Goal: Transaction & Acquisition: Purchase product/service

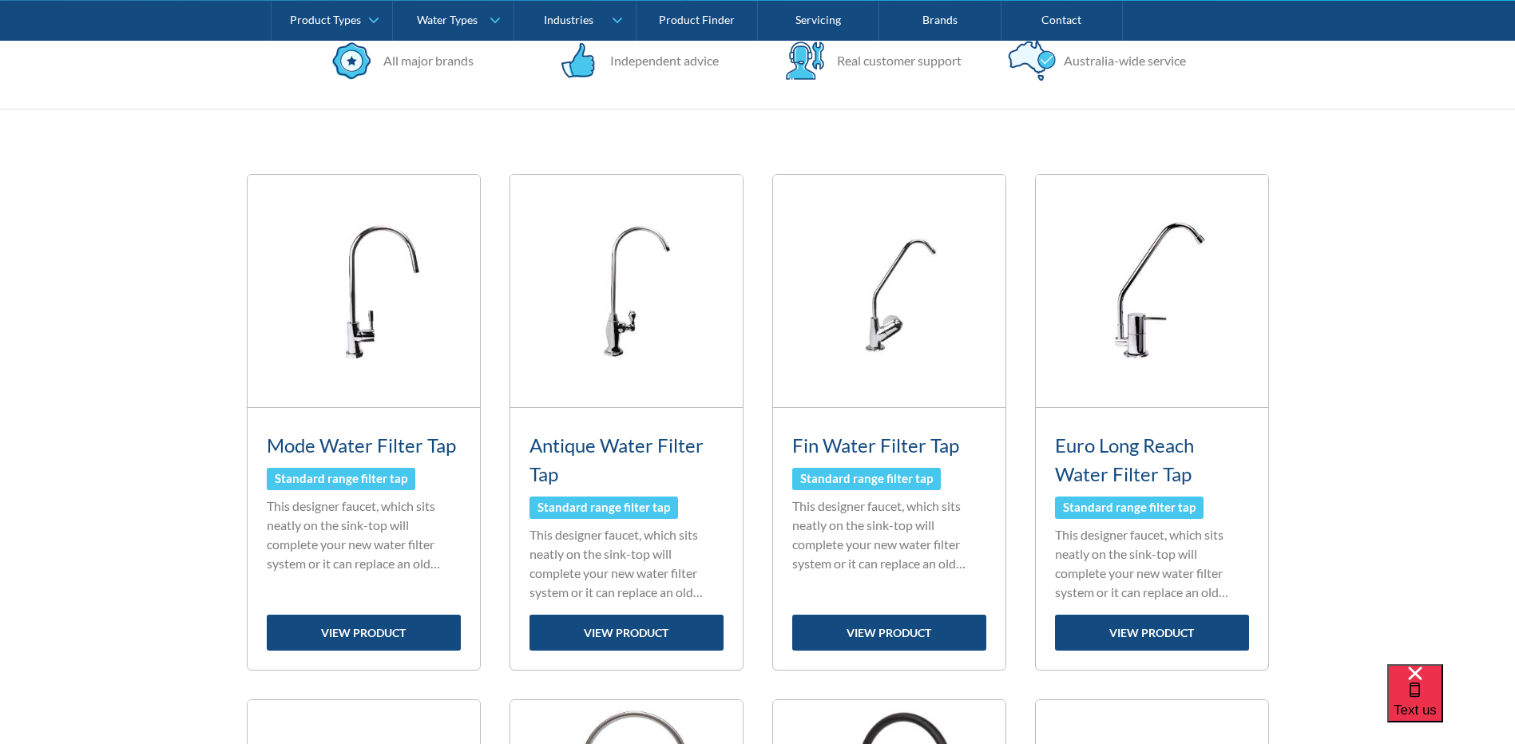
scroll to position [559, 0]
click at [375, 303] on img at bounding box center [364, 292] width 232 height 232
click at [354, 328] on img at bounding box center [364, 292] width 232 height 232
click at [403, 635] on link "view product" at bounding box center [364, 634] width 194 height 36
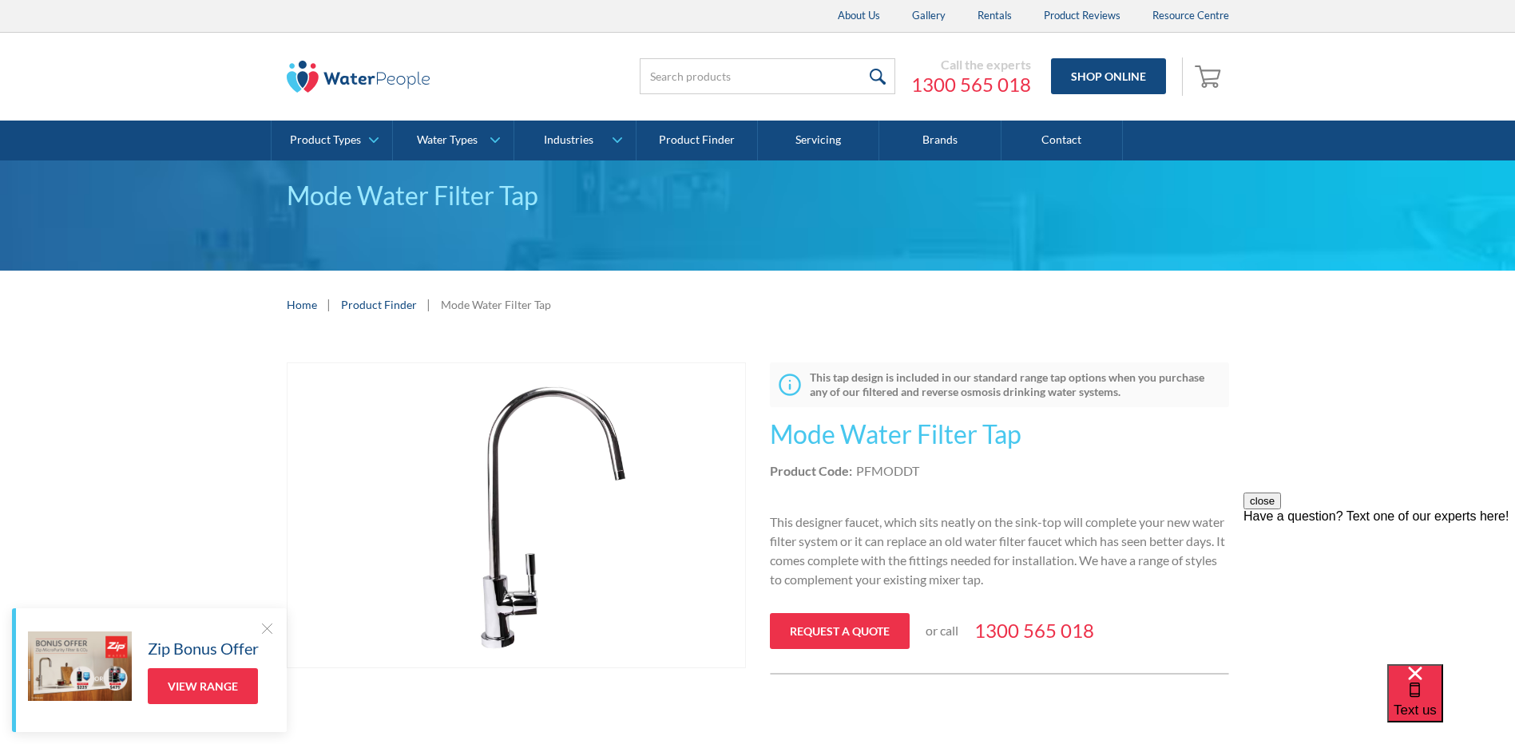
click at [618, 458] on img "open lightbox" at bounding box center [517, 515] width 458 height 305
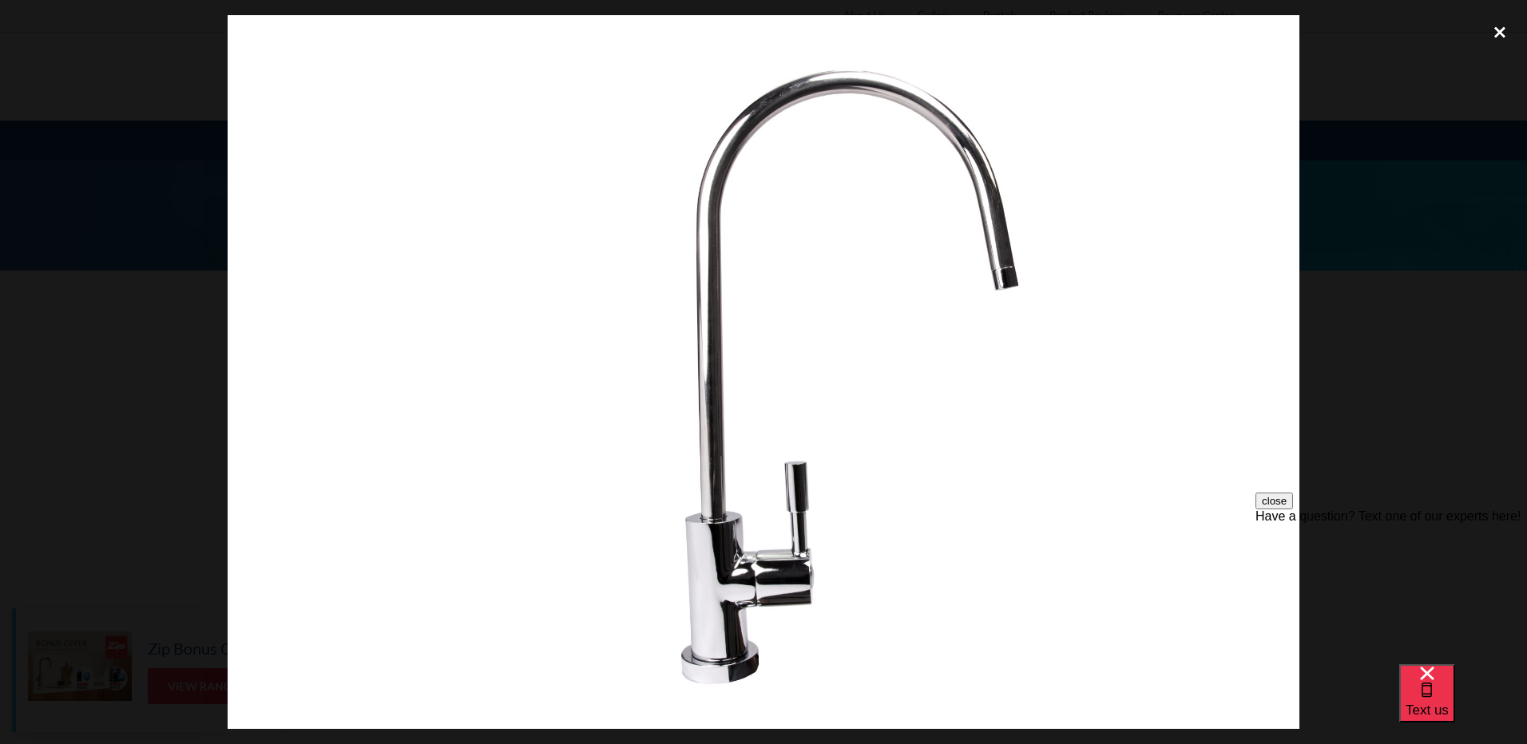
click at [1503, 30] on div "close lightbox" at bounding box center [1500, 32] width 54 height 35
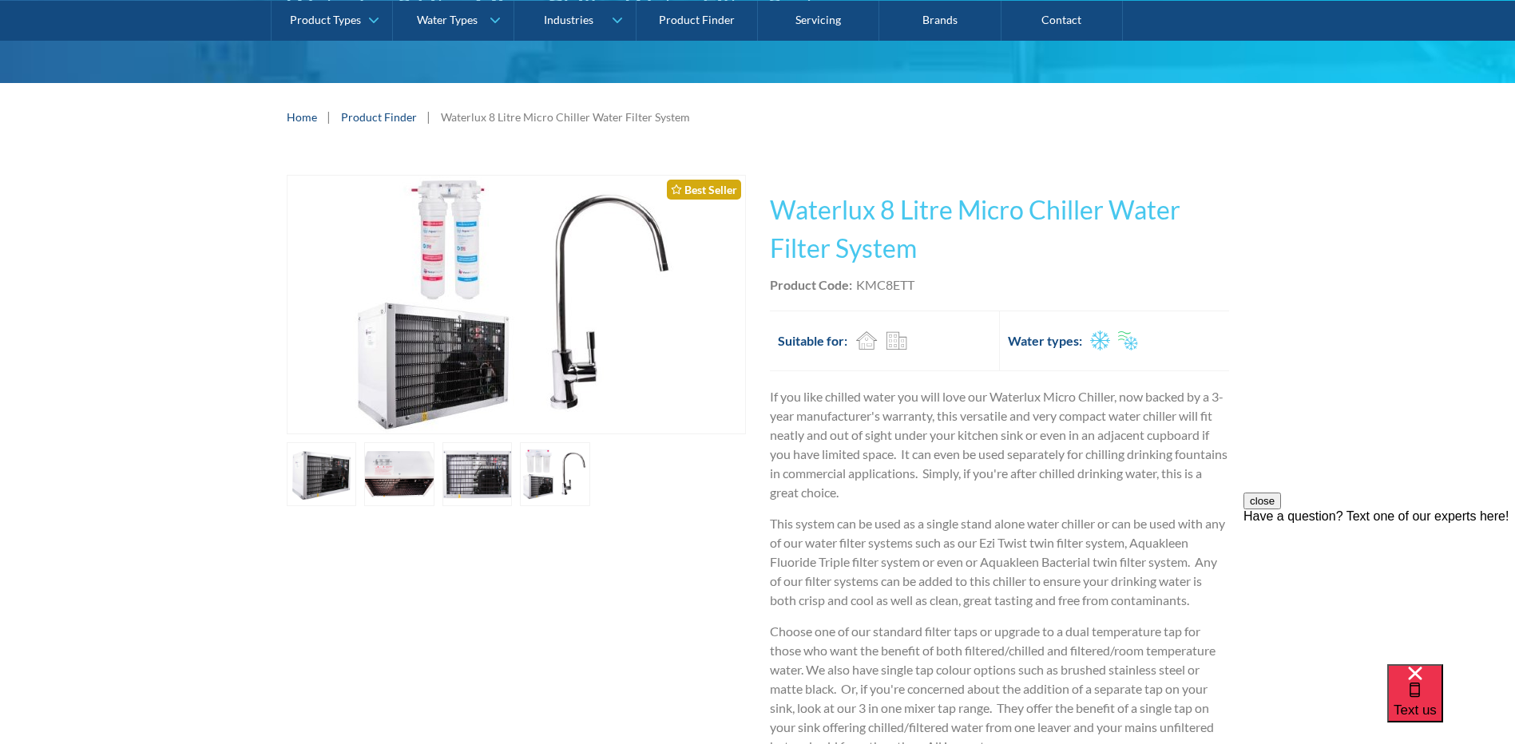
scroll to position [160, 0]
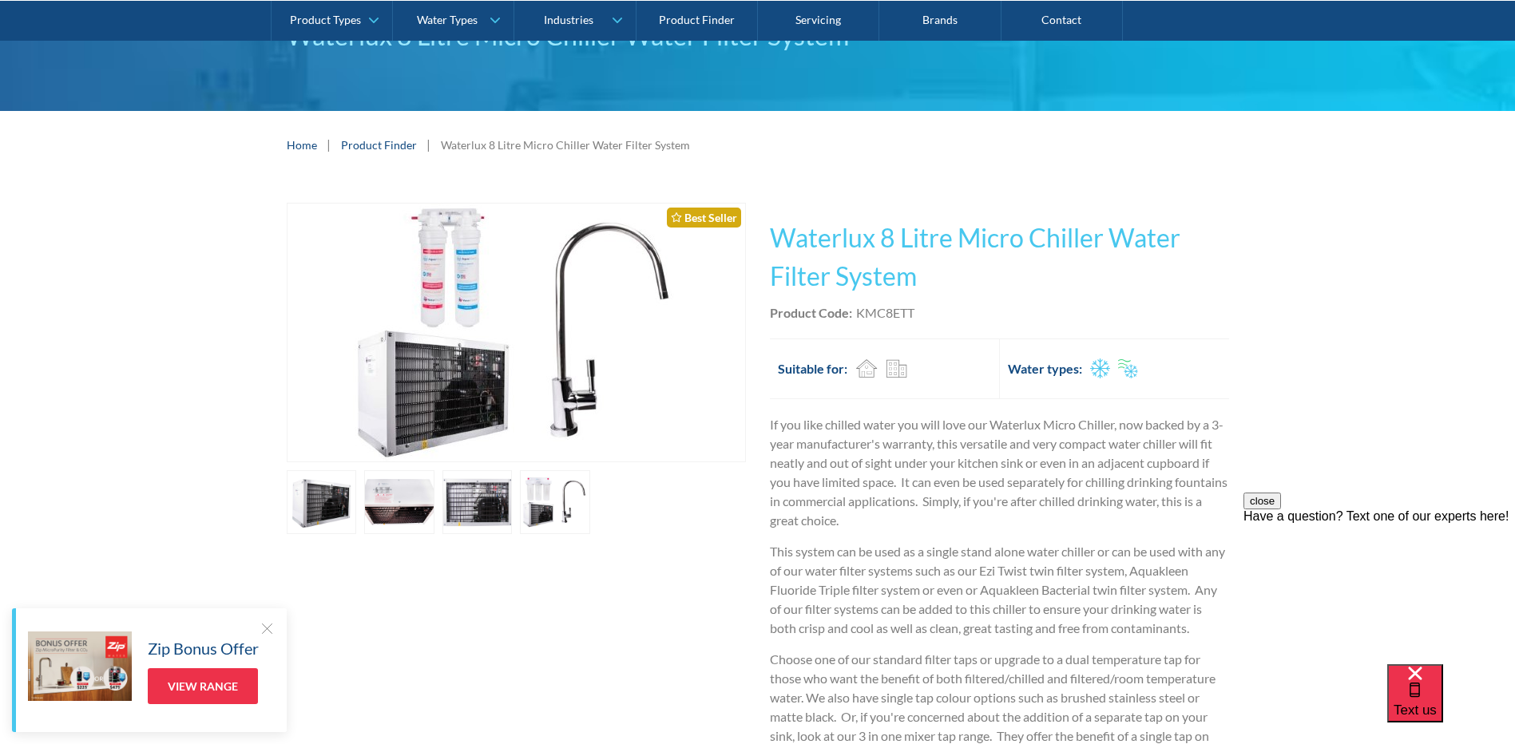
click at [266, 625] on div at bounding box center [267, 629] width 16 height 16
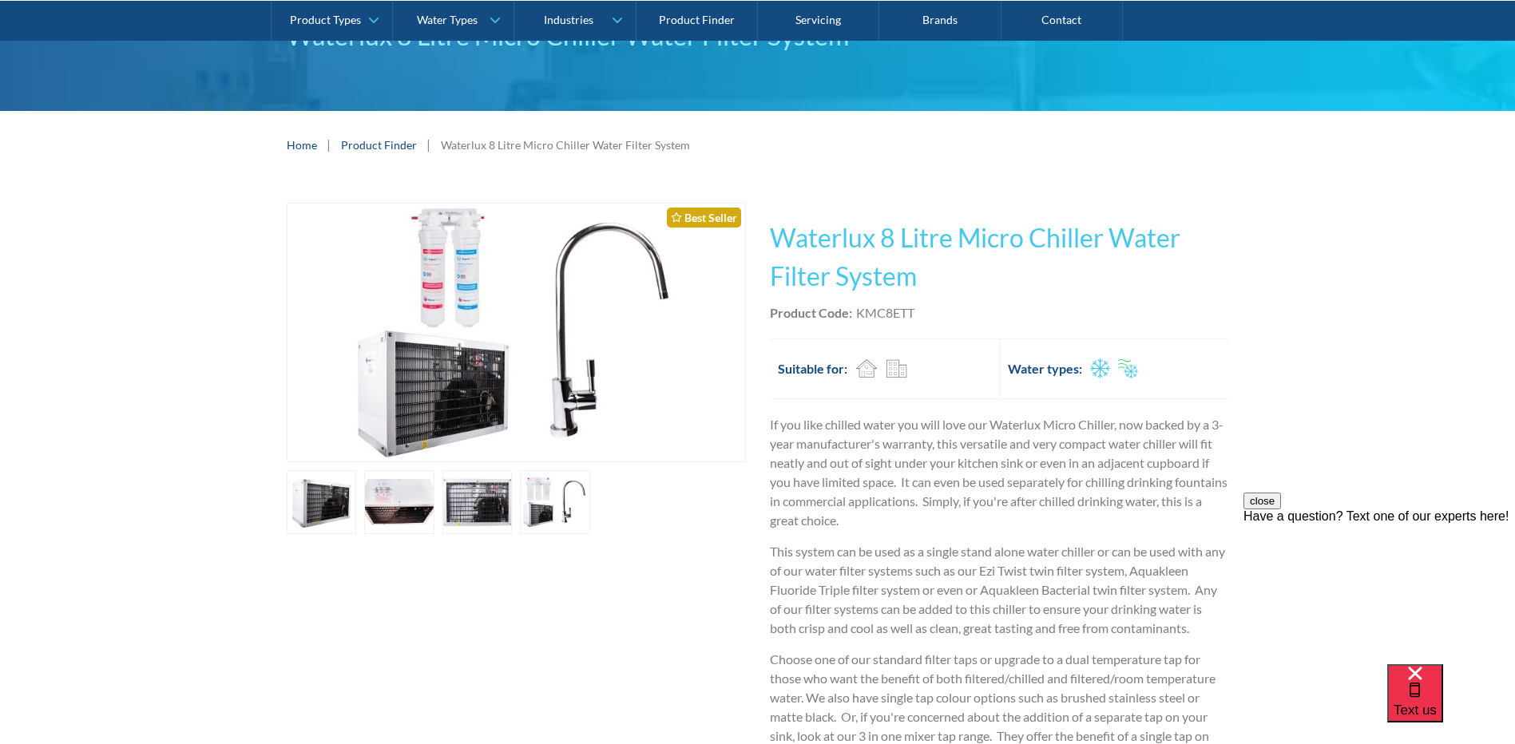
click at [513, 352] on img "open lightbox" at bounding box center [516, 333] width 387 height 258
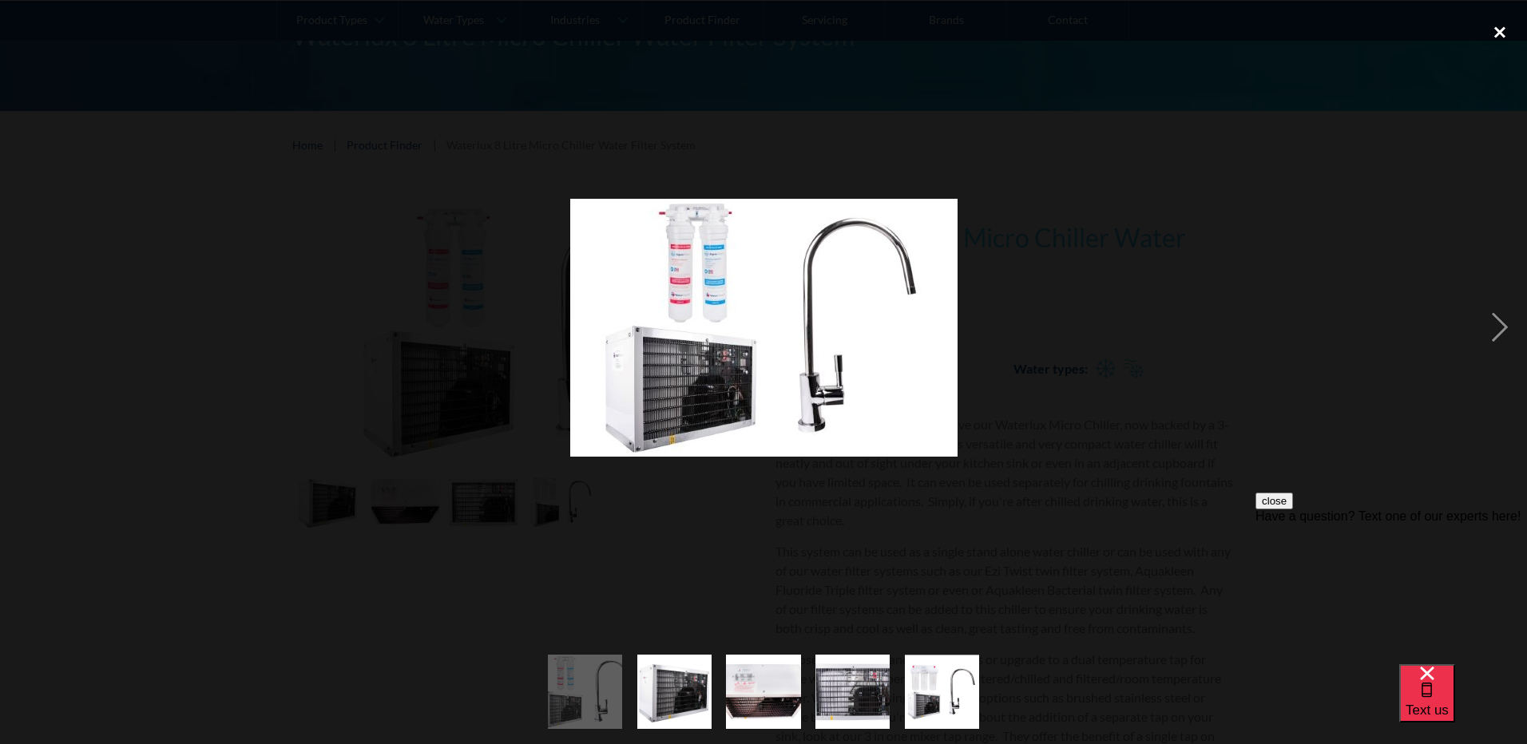
click at [1497, 26] on div "close lightbox" at bounding box center [1500, 32] width 54 height 35
